Goal: Task Accomplishment & Management: Complete application form

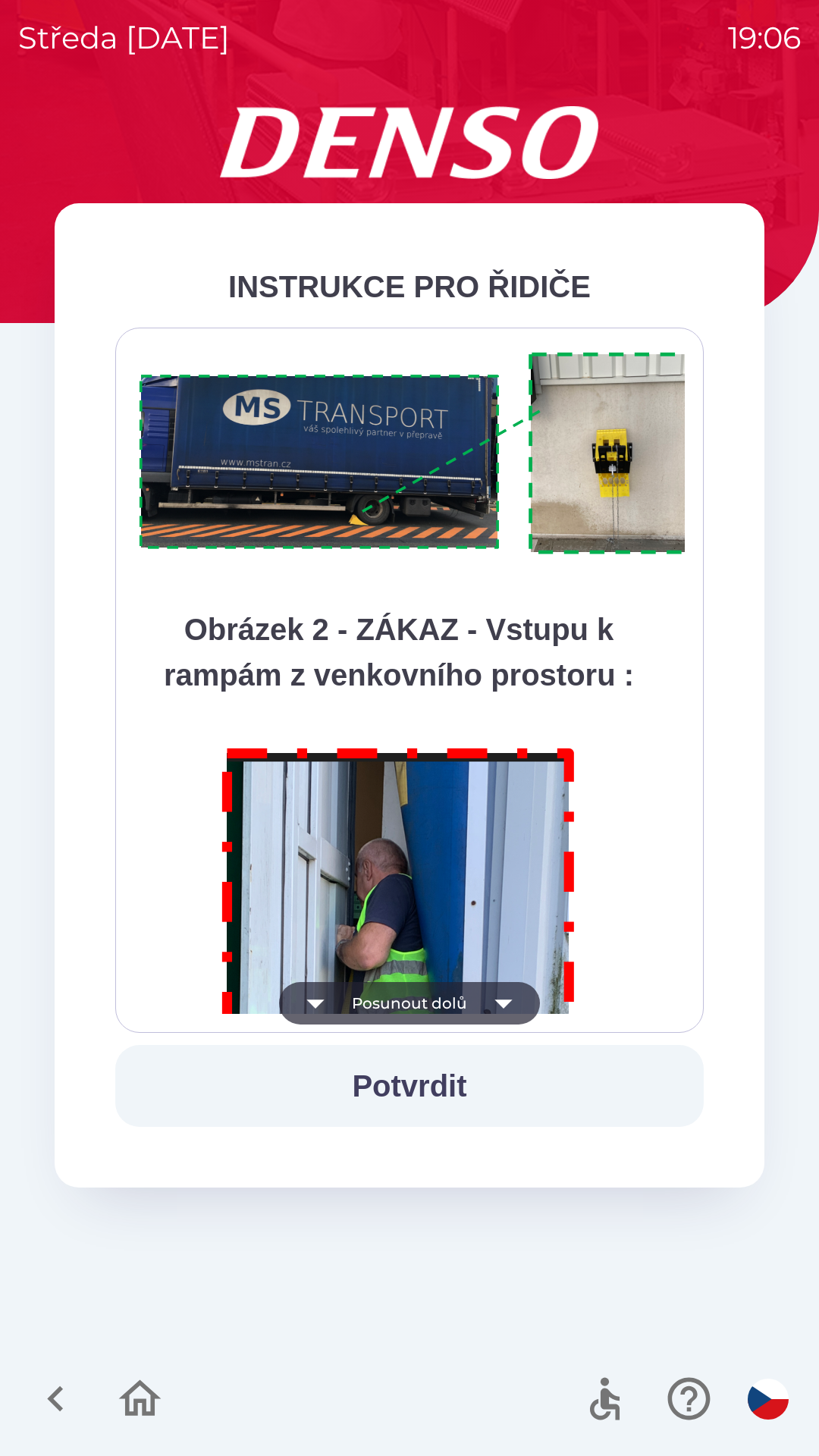
scroll to position [8522, 0]
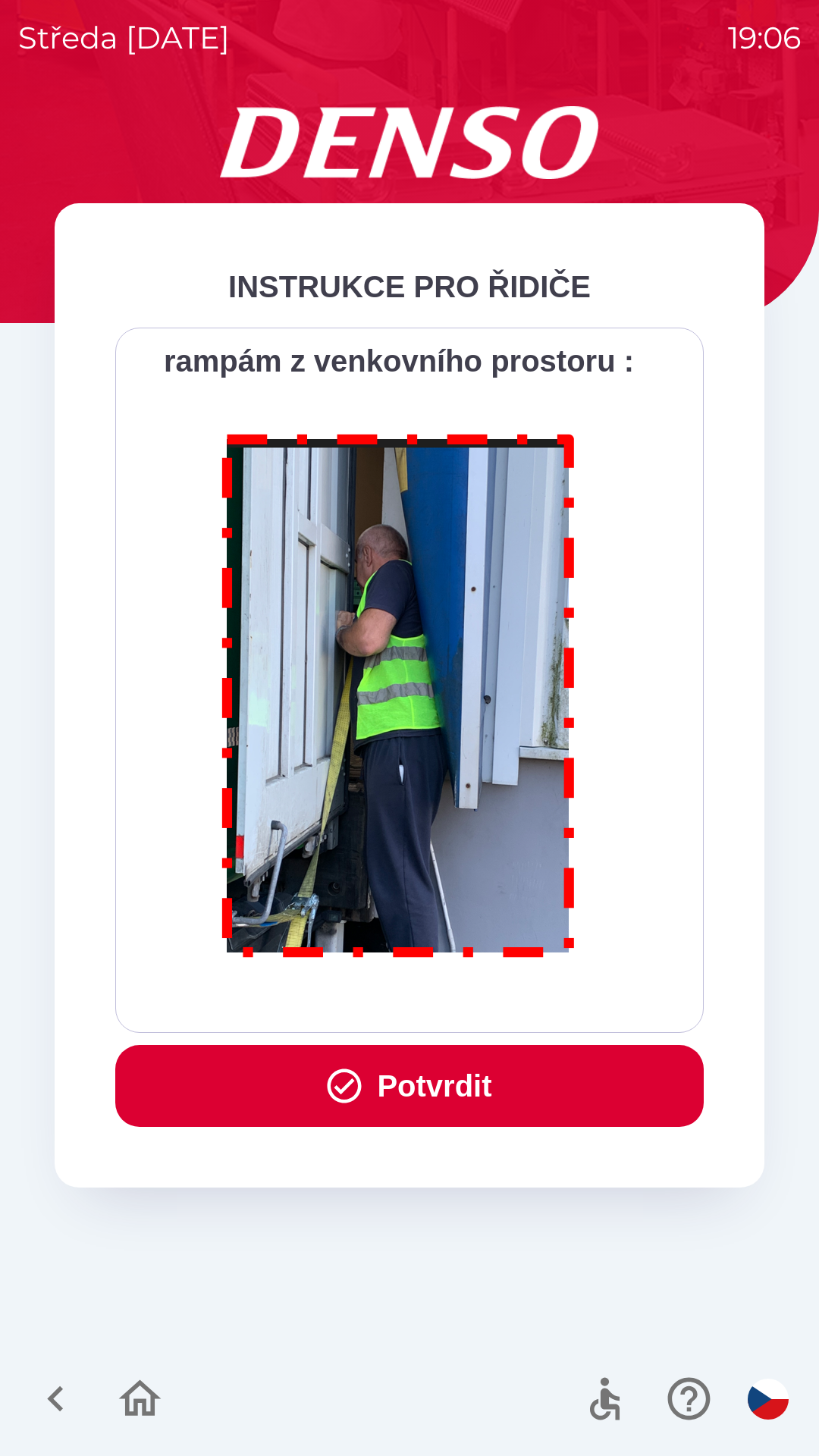
click at [332, 1082] on icon "button" at bounding box center [345, 1086] width 41 height 41
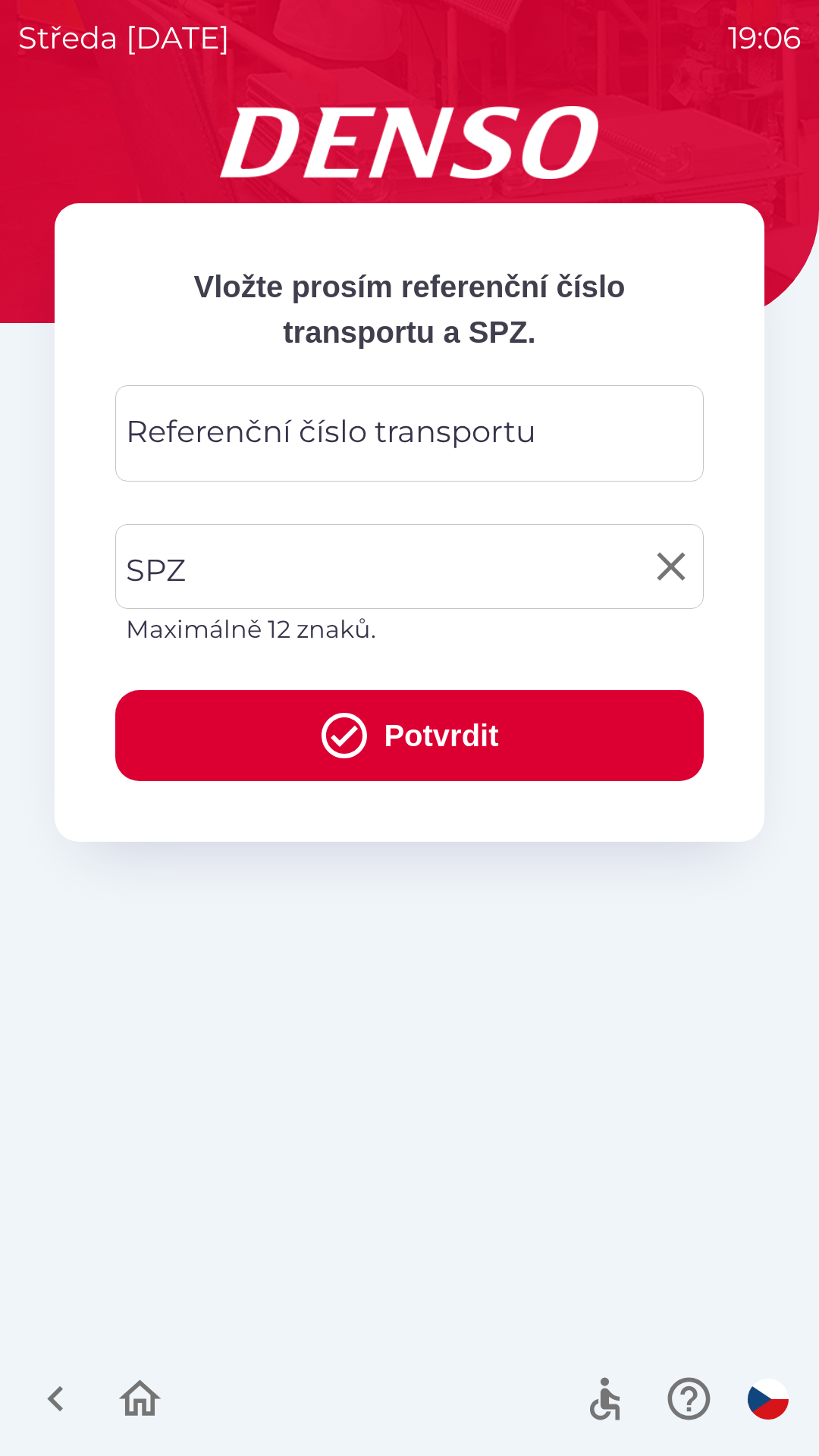
click at [242, 565] on input "SPZ" at bounding box center [398, 566] width 552 height 71
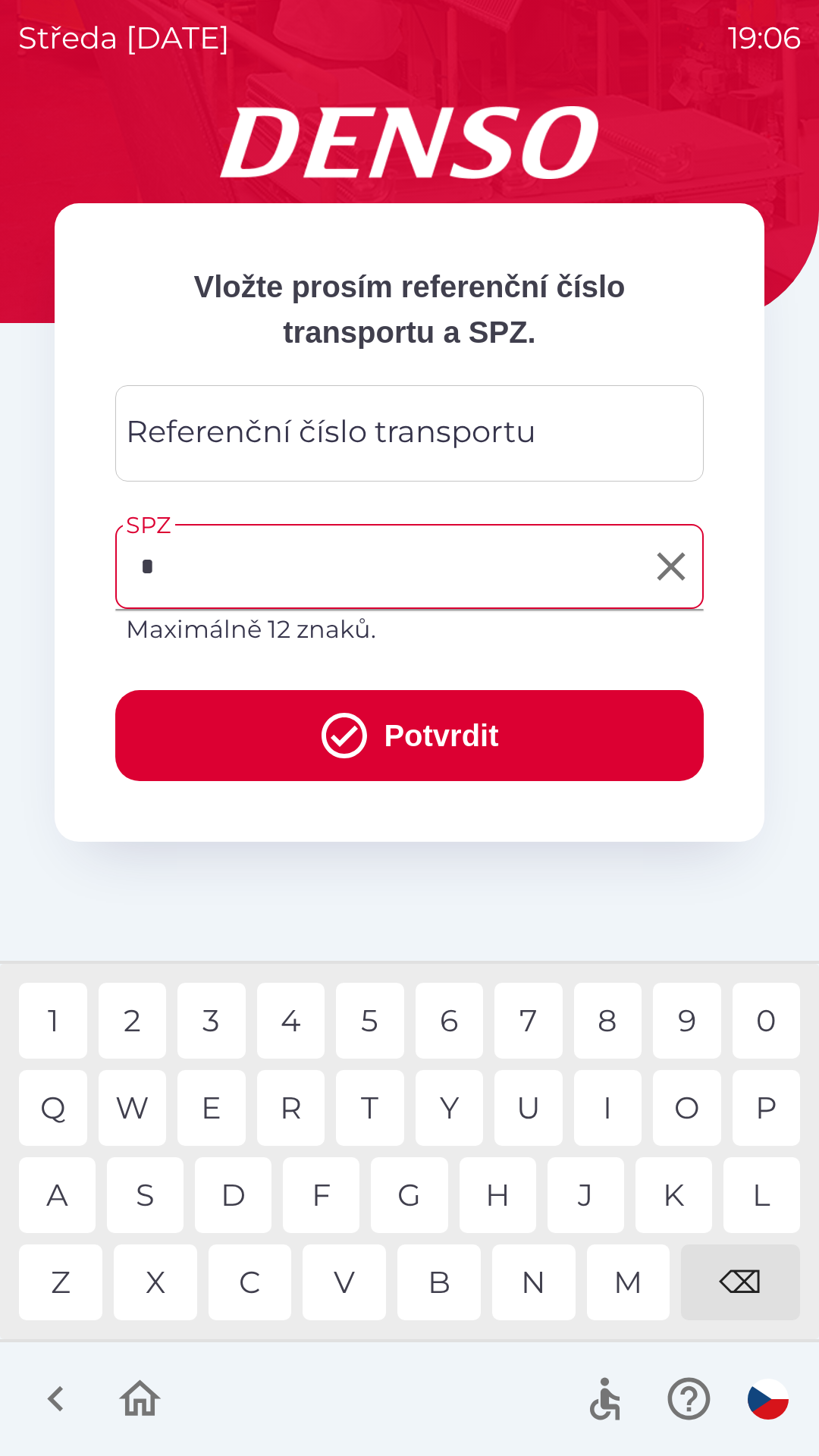
click at [272, 1290] on div "C" at bounding box center [249, 1281] width 83 height 76
click at [364, 1019] on div "5" at bounding box center [369, 1020] width 68 height 76
click at [146, 1114] on div "W" at bounding box center [132, 1107] width 68 height 76
click at [224, 1015] on div "3" at bounding box center [211, 1020] width 68 height 76
type input "*********"
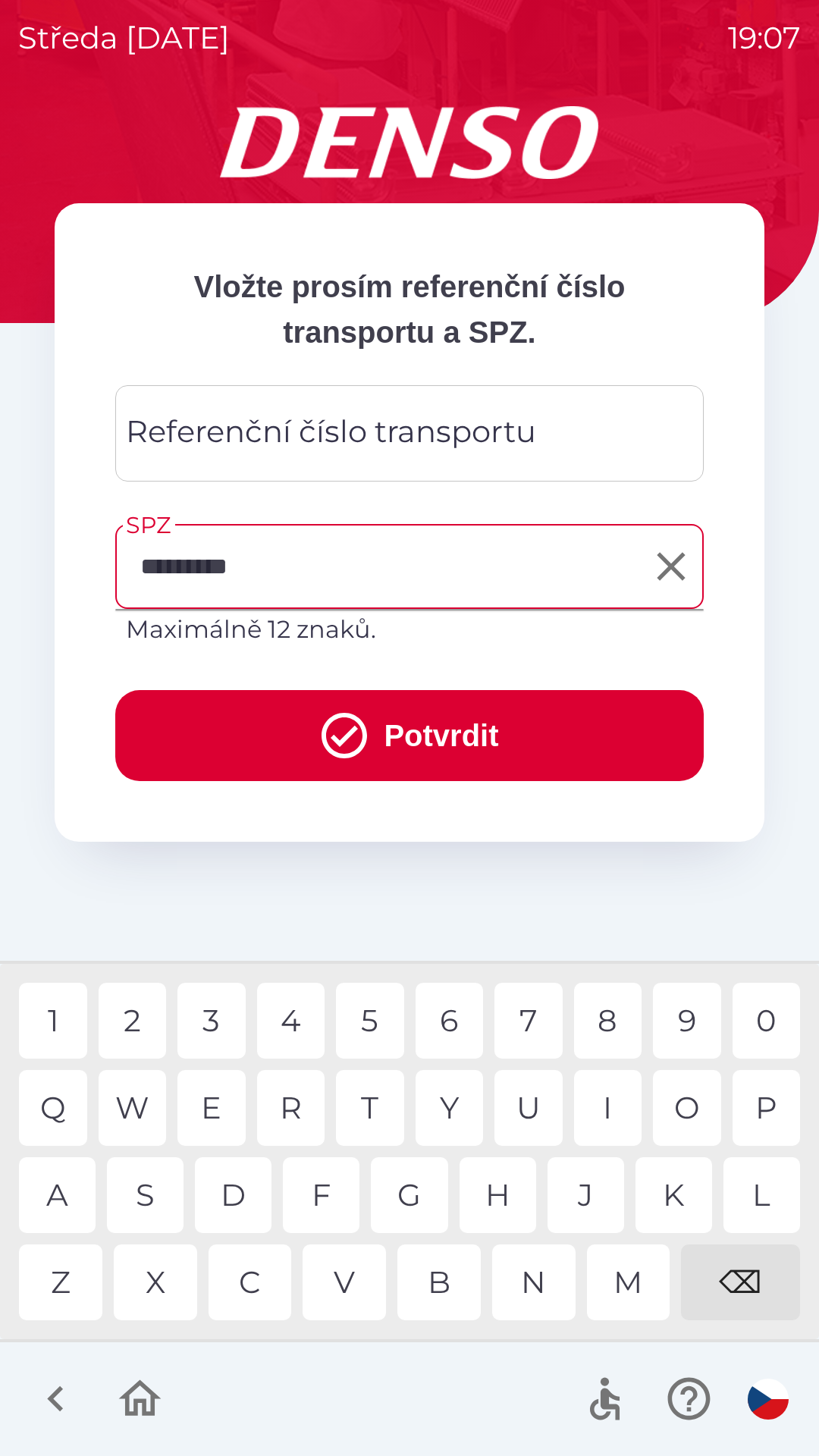
click at [401, 735] on button "Potvrdit" at bounding box center [409, 735] width 588 height 91
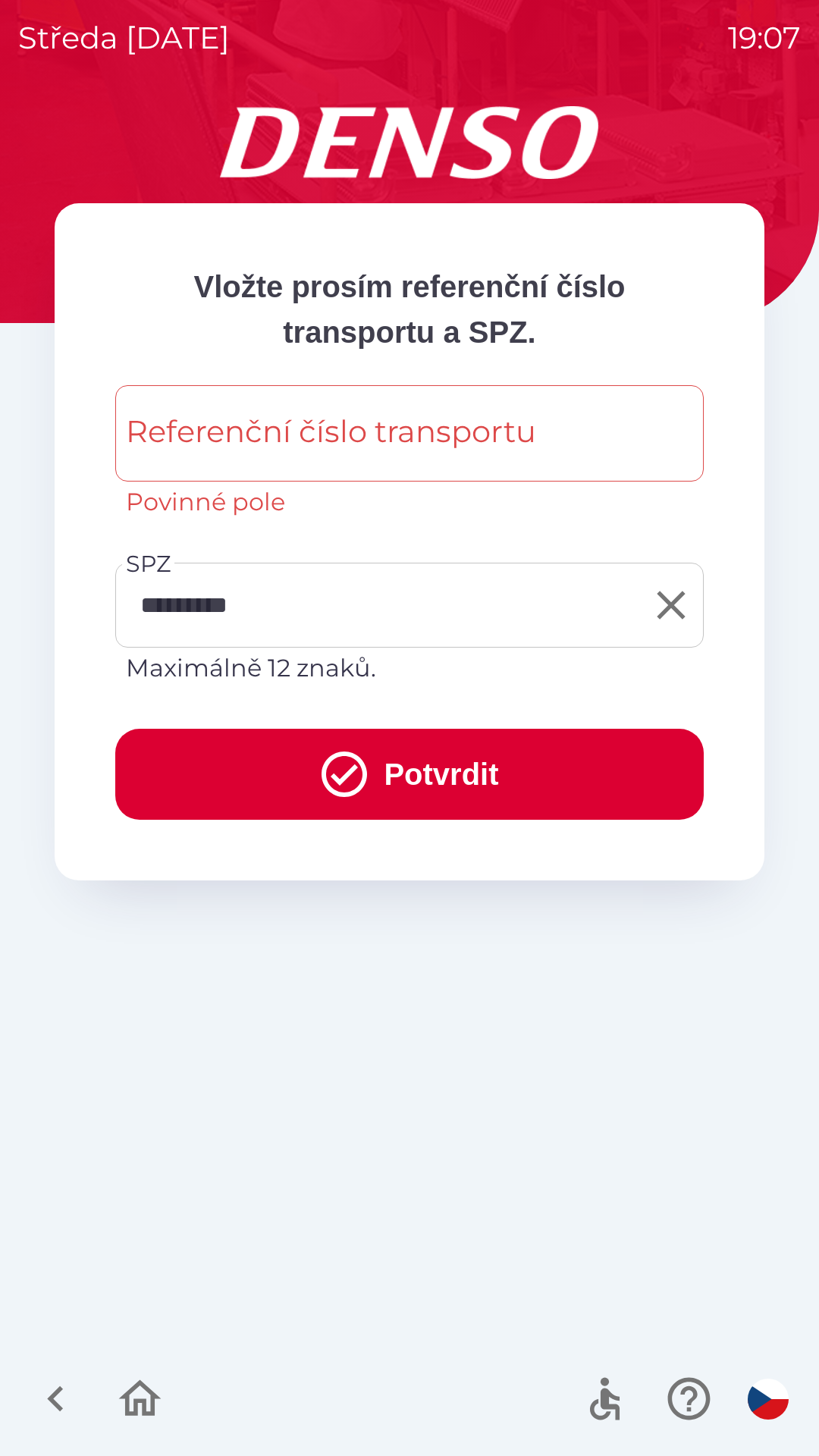
click at [343, 770] on icon "submit" at bounding box center [345, 774] width 55 height 55
click at [171, 442] on div "Referenční číslo transportu Referenční číslo transportu Povinné pole" at bounding box center [409, 452] width 588 height 135
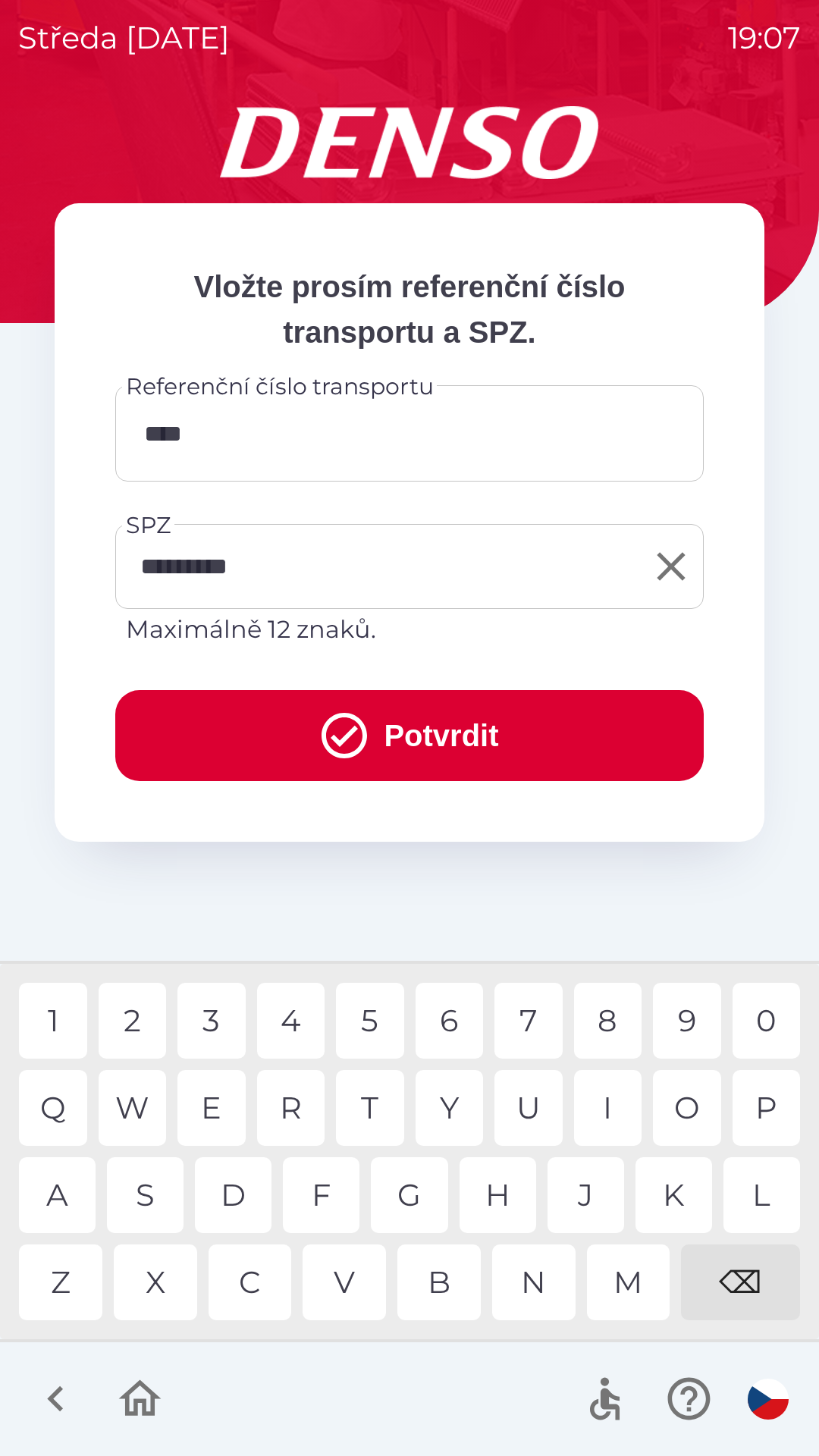
click at [764, 1016] on div "0" at bounding box center [766, 1020] width 68 height 76
type input "*********"
click at [594, 1001] on div "8" at bounding box center [608, 1020] width 68 height 76
click at [424, 738] on button "Potvrdit" at bounding box center [409, 735] width 588 height 91
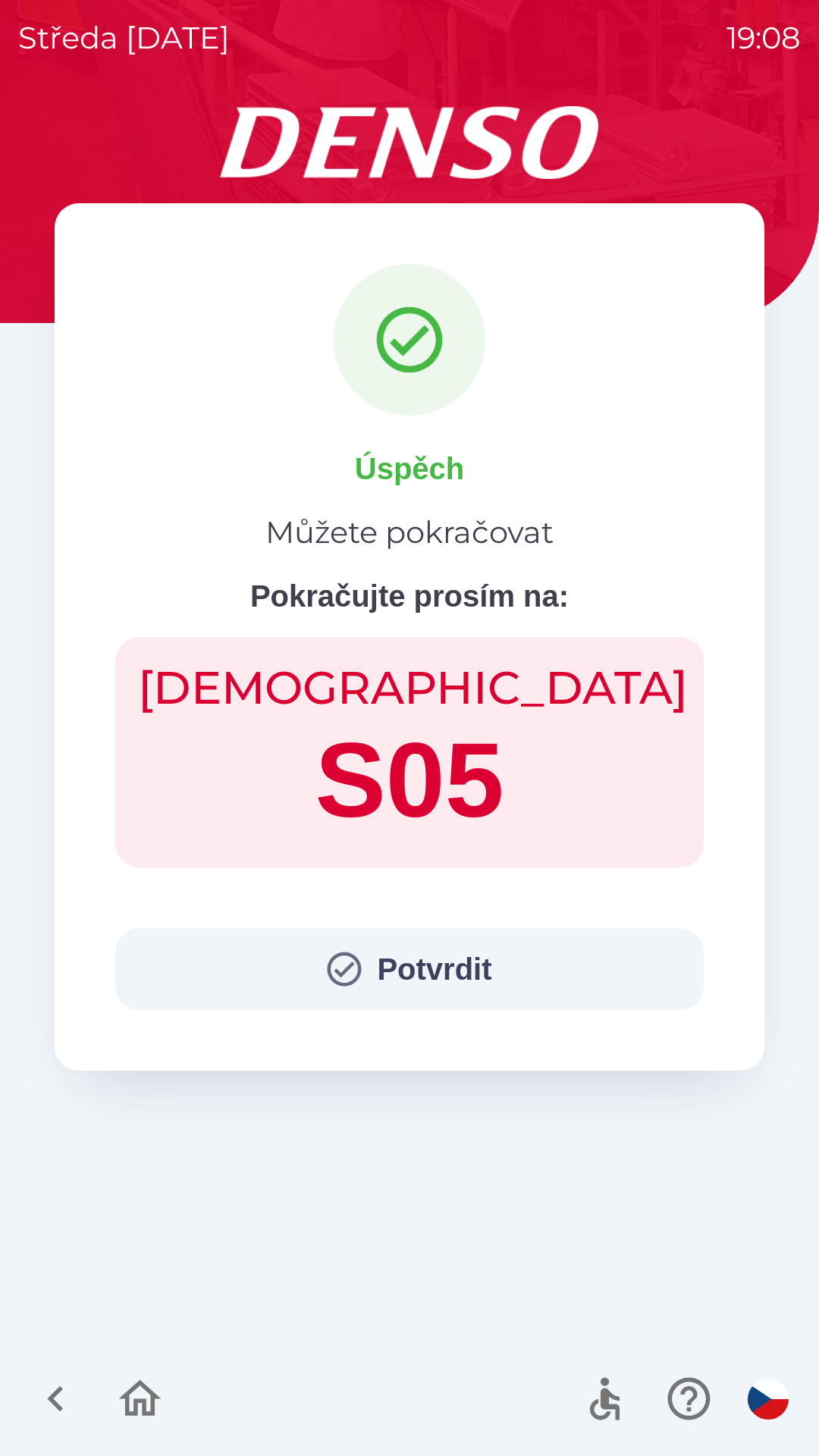
click at [406, 966] on button "Potvrdit" at bounding box center [409, 969] width 588 height 82
